Goal: Task Accomplishment & Management: Manage account settings

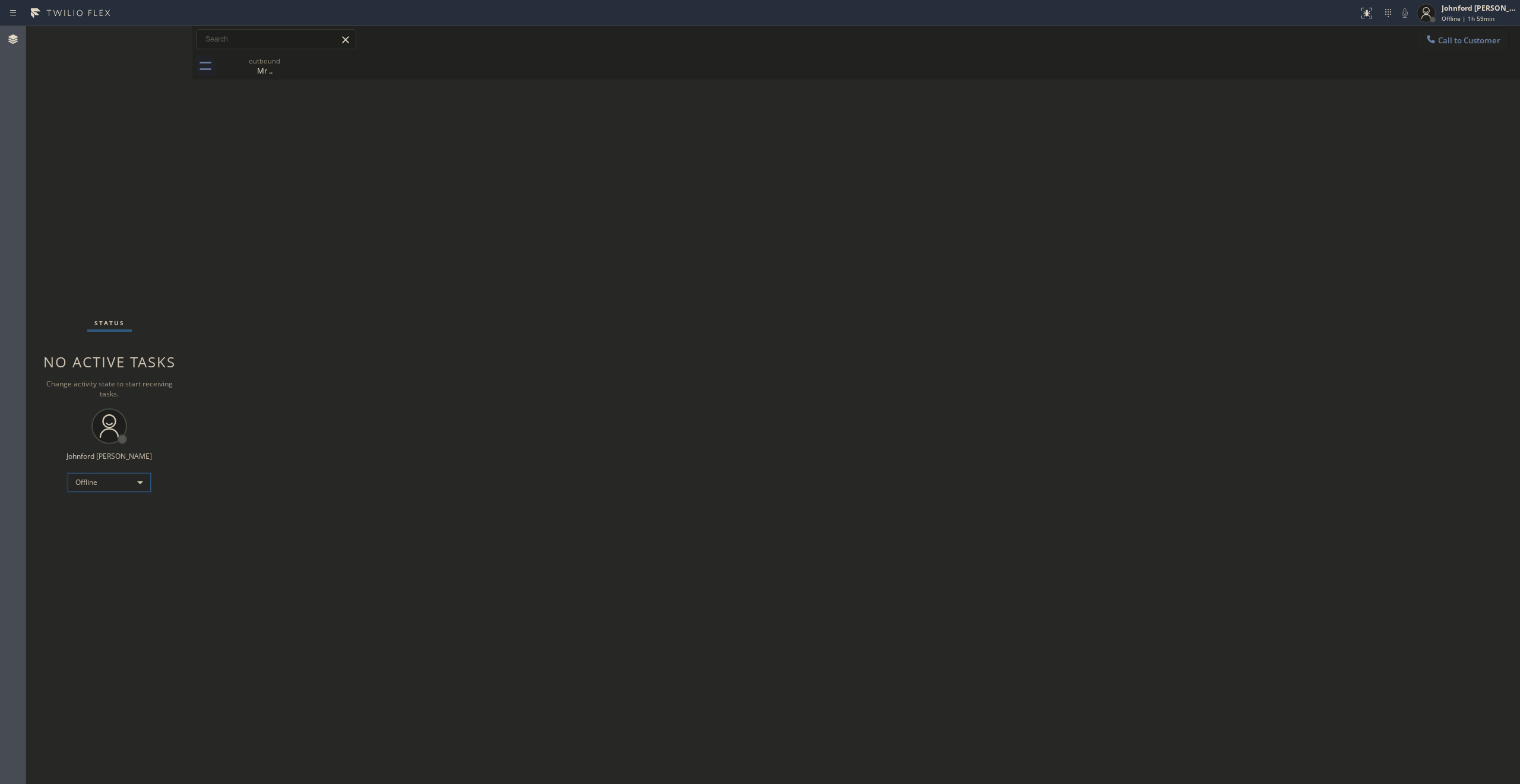
click at [102, 488] on div "Offline" at bounding box center [108, 482] width 83 height 19
click at [96, 499] on li "Offline" at bounding box center [108, 498] width 80 height 15
click at [100, 484] on div "Offline" at bounding box center [108, 482] width 83 height 19
click at [904, 11] on div at bounding box center [760, 392] width 1520 height 784
click at [904, 22] on div "Offline | 1h 59min" at bounding box center [1478, 19] width 75 height 9
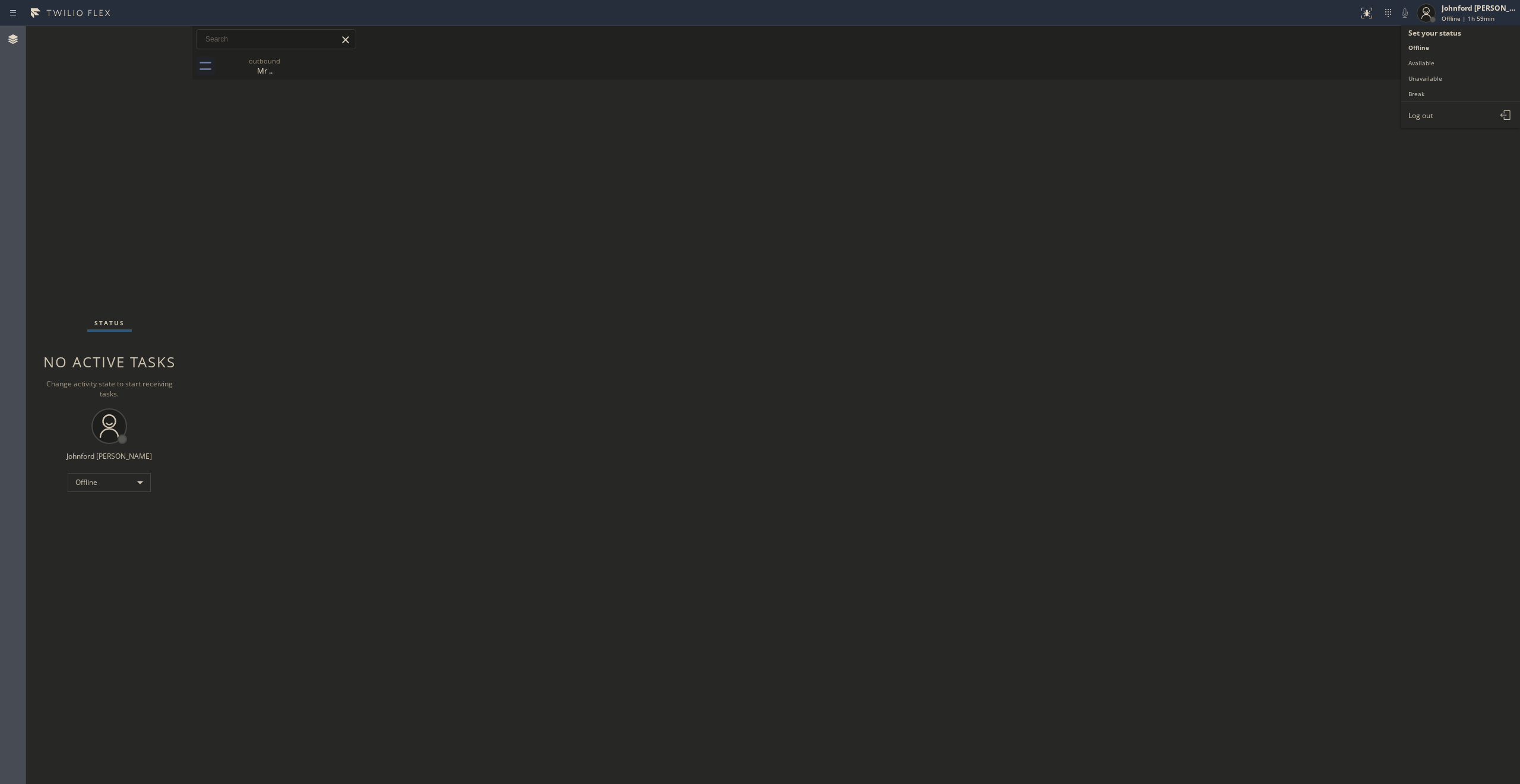
click at [904, 115] on button "Log out" at bounding box center [1460, 115] width 119 height 26
